Goal: Use online tool/utility: Utilize a website feature to perform a specific function

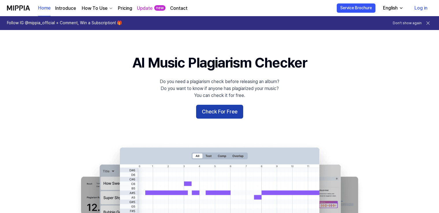
click at [202, 111] on button "Check For Free" at bounding box center [219, 112] width 47 height 14
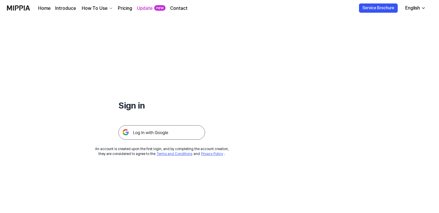
click at [171, 139] on img at bounding box center [161, 132] width 87 height 14
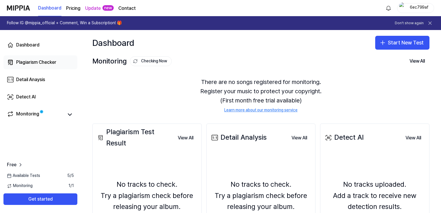
click at [32, 61] on div "Plagiarism Checker" at bounding box center [36, 62] width 40 height 7
